Goal: Navigation & Orientation: Find specific page/section

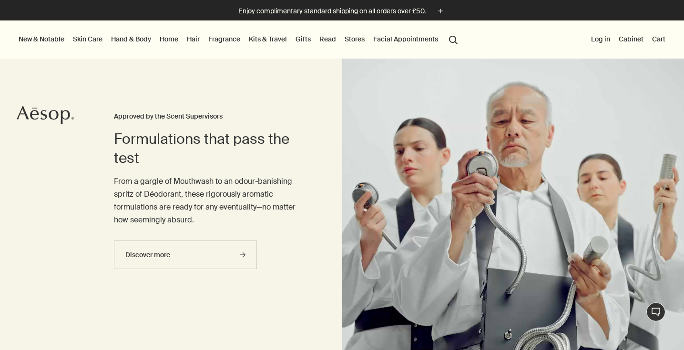
click at [308, 40] on link "Gifts" at bounding box center [303, 39] width 19 height 12
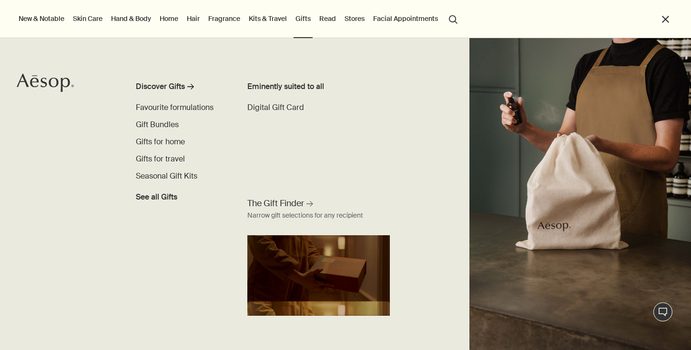
click at [267, 15] on link "Kits & Travel" at bounding box center [268, 18] width 42 height 12
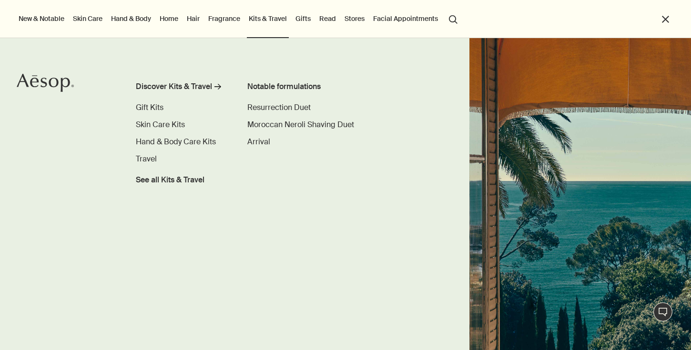
click at [212, 20] on link "Fragrance" at bounding box center [224, 18] width 36 height 12
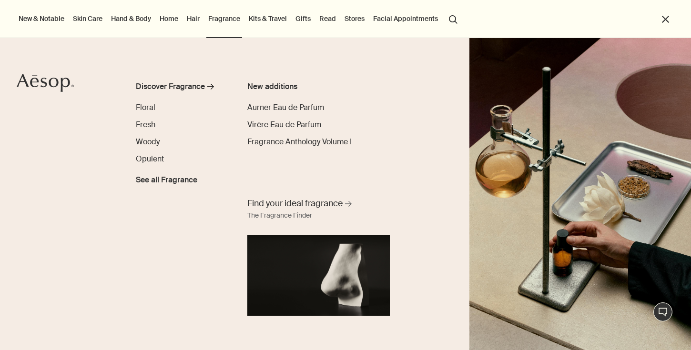
click at [196, 23] on link "Hair" at bounding box center [193, 18] width 17 height 12
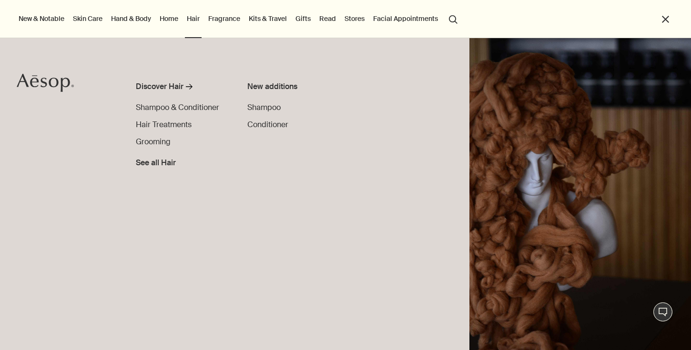
click at [161, 22] on link "Home" at bounding box center [169, 18] width 22 height 12
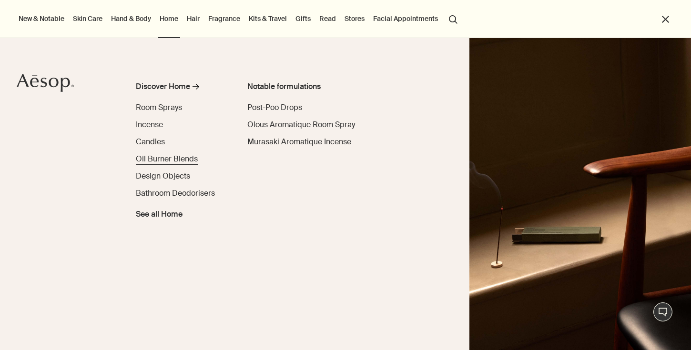
click at [171, 160] on span "Oil Burner Blends" at bounding box center [167, 159] width 62 height 10
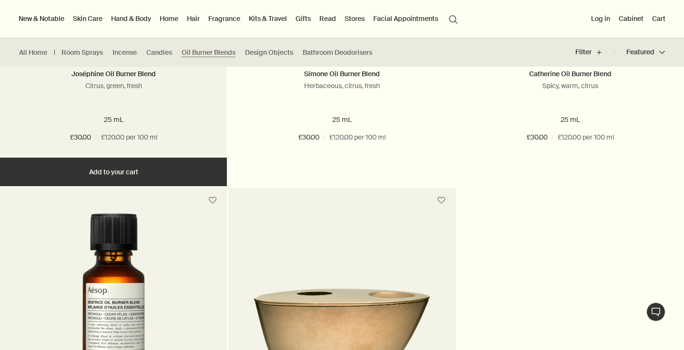
scroll to position [340, 0]
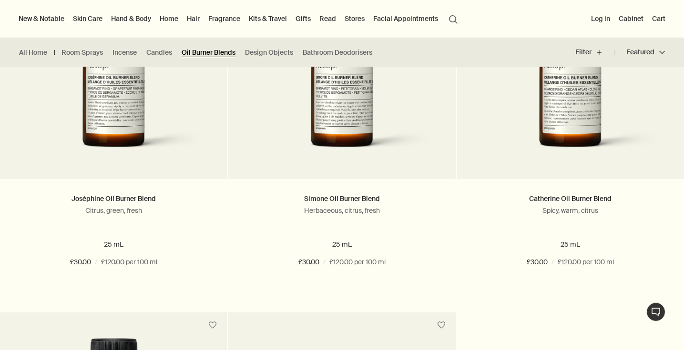
click at [205, 53] on link "Oil Burner Blends" at bounding box center [209, 52] width 54 height 9
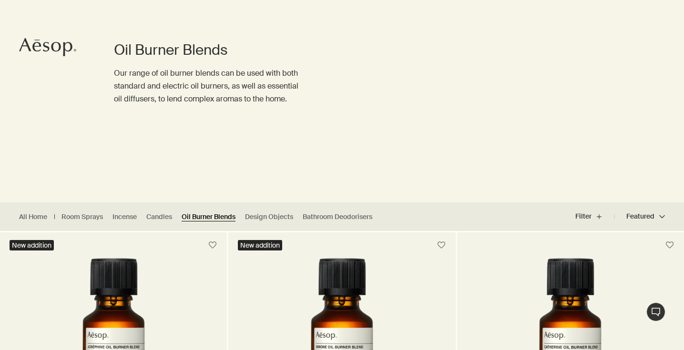
scroll to position [104, 0]
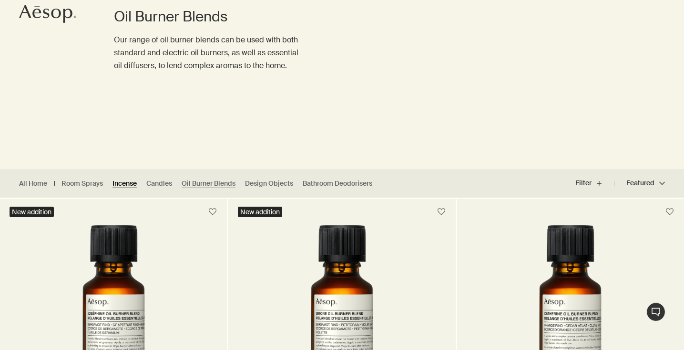
click at [135, 186] on link "Incense" at bounding box center [125, 183] width 24 height 9
